Goal: Find specific page/section: Find specific page/section

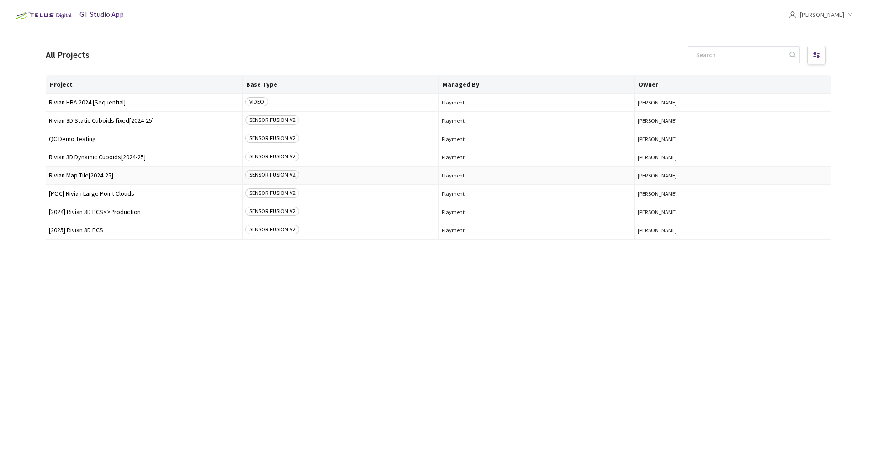
click at [100, 178] on span "Rivian Map Tile[2024-25]" at bounding box center [144, 175] width 190 height 7
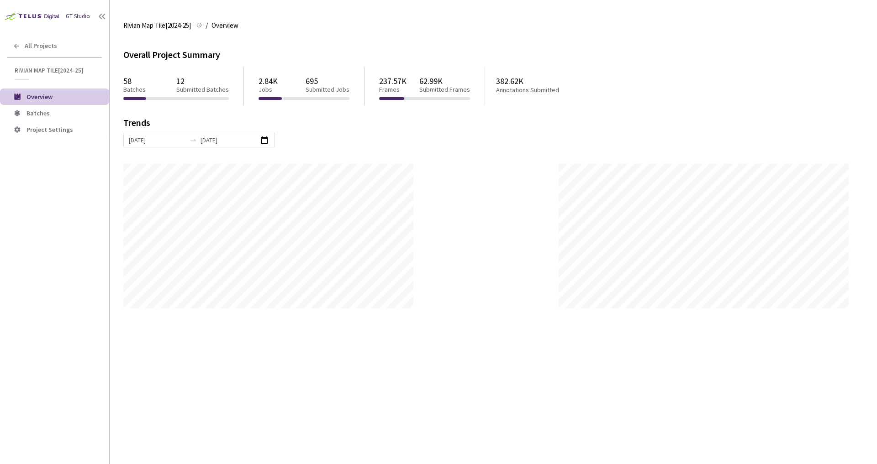
scroll to position [464, 877]
click at [56, 120] on li "Batches" at bounding box center [54, 113] width 109 height 16
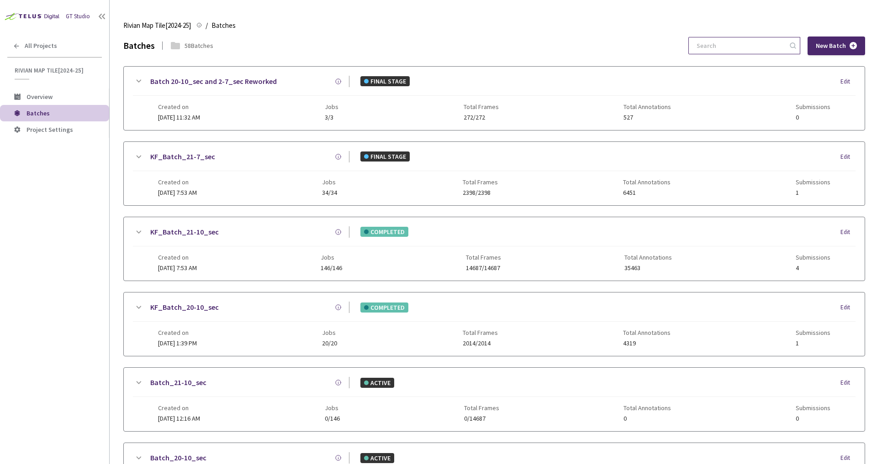
click at [754, 47] on input at bounding box center [739, 45] width 97 height 16
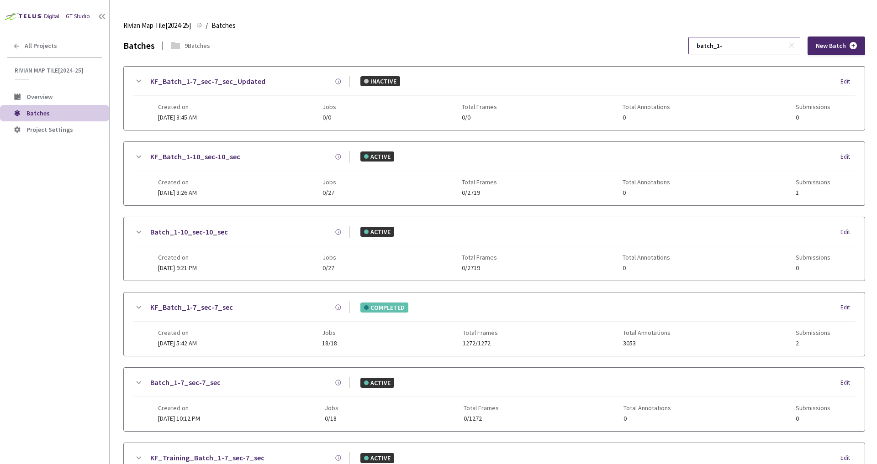
click at [745, 45] on input "batch_1-" at bounding box center [739, 45] width 97 height 16
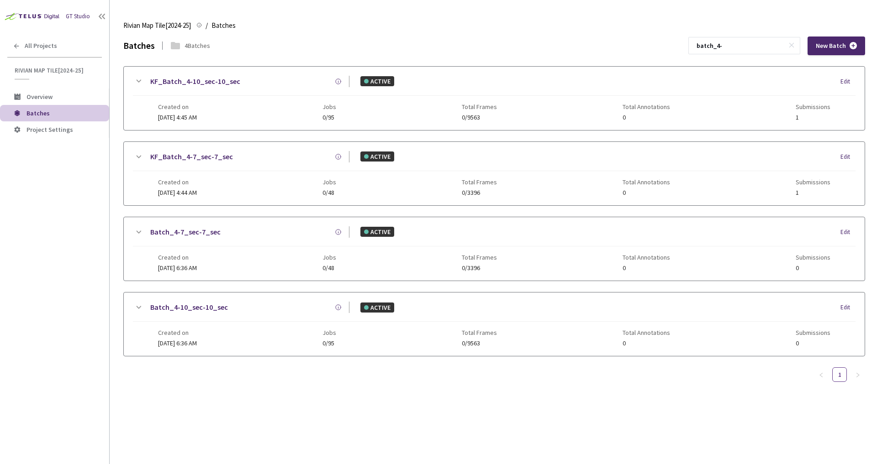
type input "batch_4-"
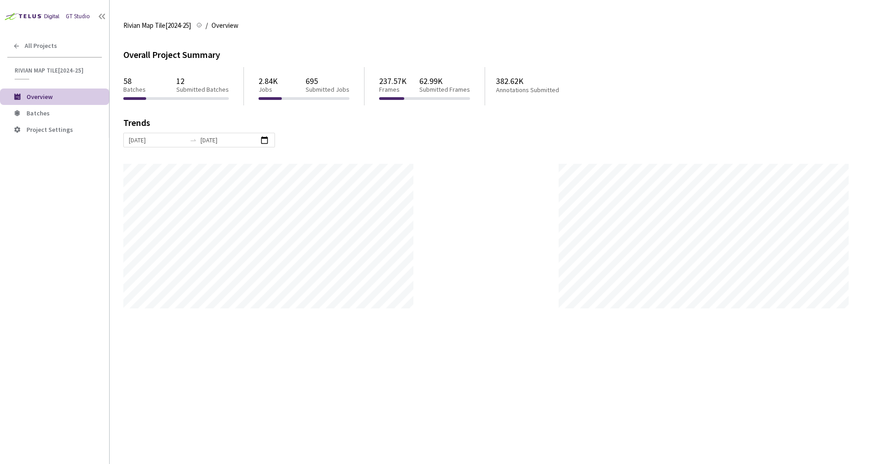
scroll to position [464, 877]
click at [54, 45] on span "All Projects" at bounding box center [41, 46] width 32 height 8
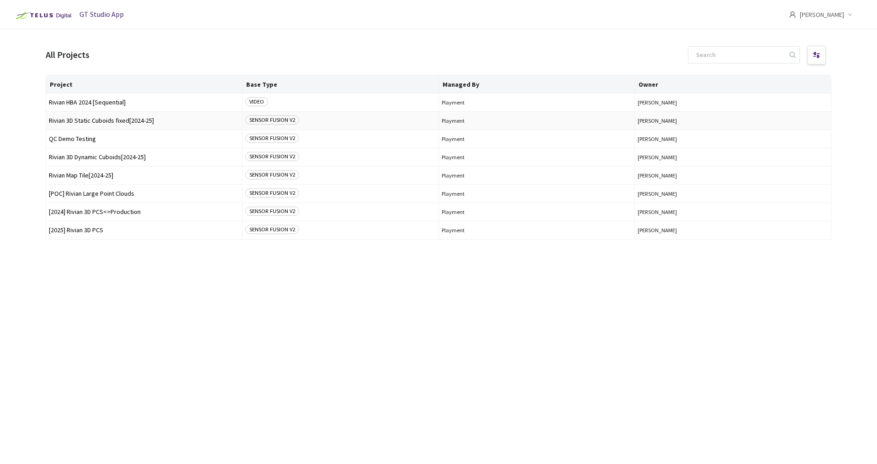
click at [124, 126] on td "Rivian 3D Static Cuboids fixed[2024-25]" at bounding box center [144, 121] width 196 height 18
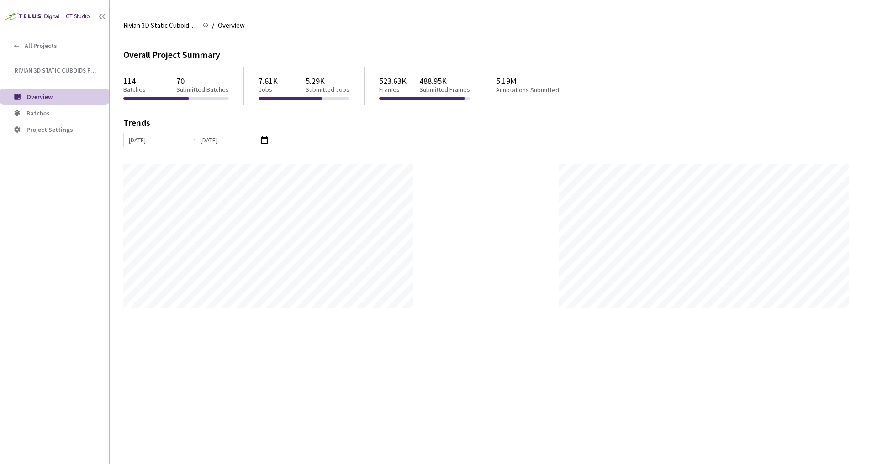
scroll to position [464, 877]
click at [75, 108] on li "Batches" at bounding box center [54, 113] width 109 height 16
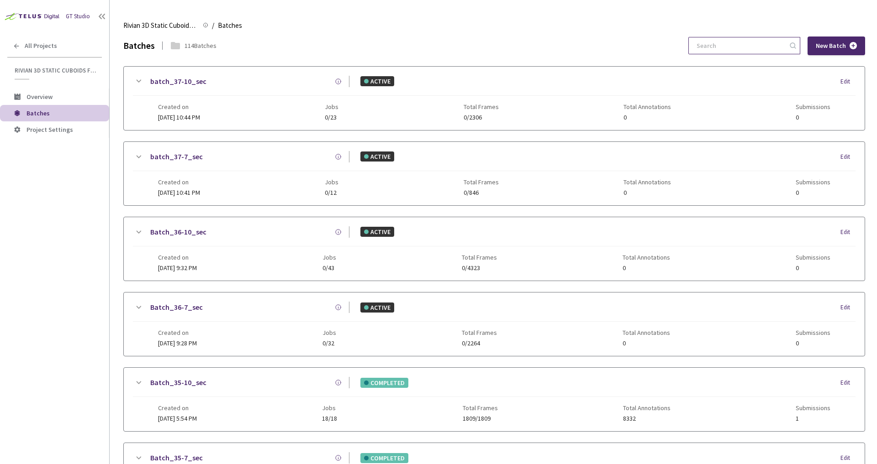
click at [742, 47] on input at bounding box center [739, 45] width 97 height 16
type input "b"
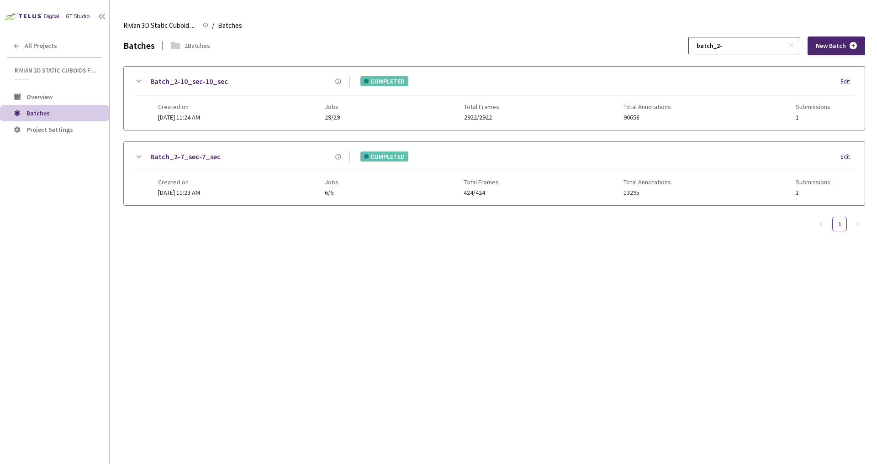
click at [771, 46] on input "batch_2-" at bounding box center [739, 45] width 97 height 16
type input "batch_4-"
